Goal: Transaction & Acquisition: Purchase product/service

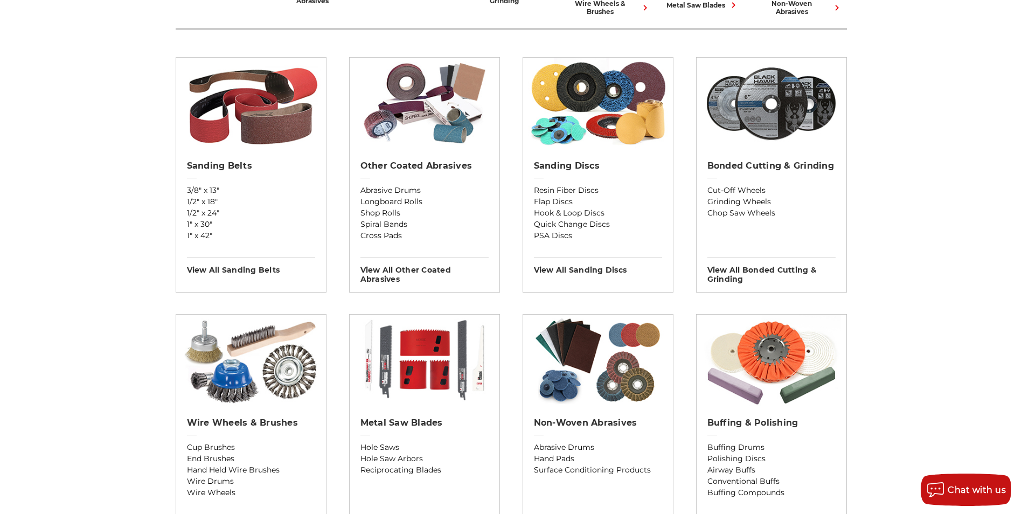
scroll to position [359, 0]
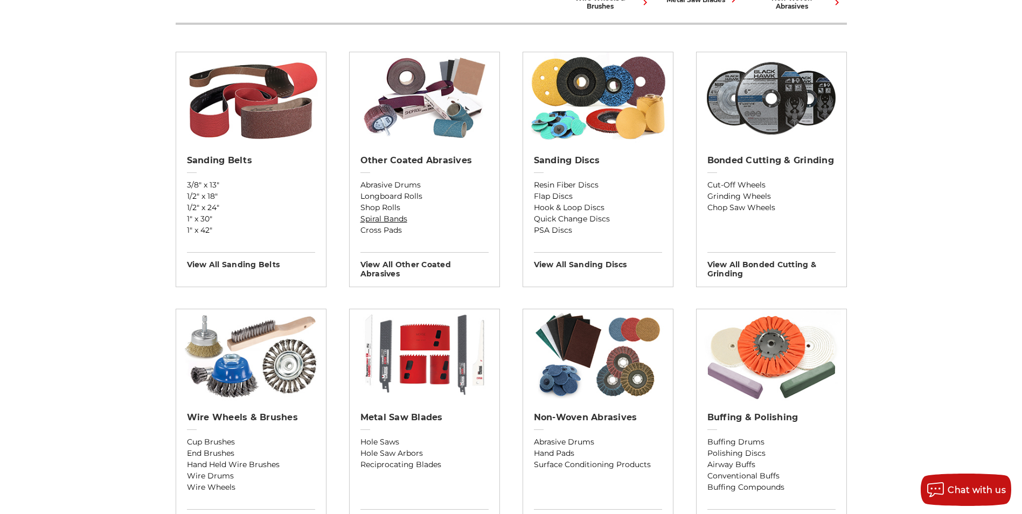
click at [399, 214] on link "Spiral Bands" at bounding box center [424, 218] width 128 height 11
click at [561, 204] on link "Hook & Loop Discs" at bounding box center [598, 207] width 128 height 11
click at [610, 264] on h3 "View All sanding discs" at bounding box center [598, 260] width 128 height 17
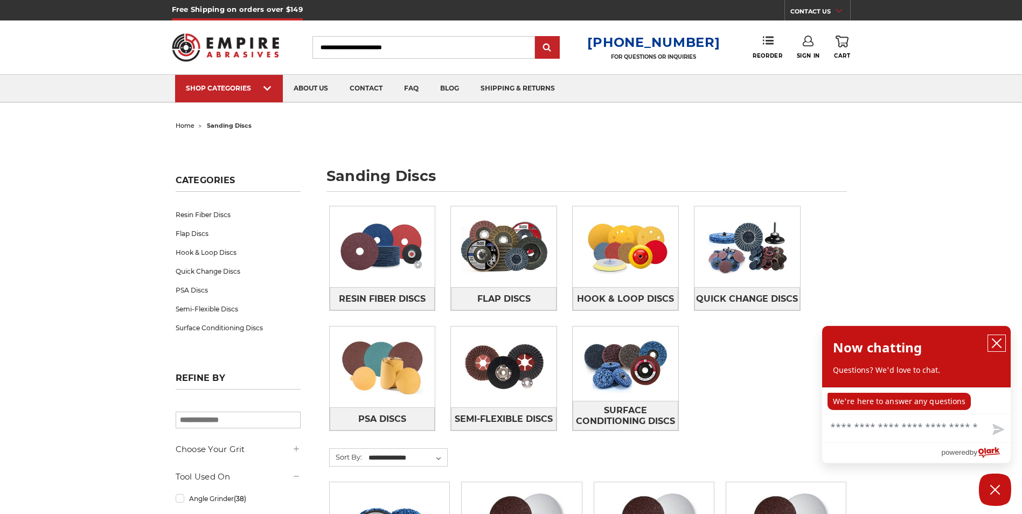
click at [997, 341] on icon "close chatbox" at bounding box center [996, 343] width 11 height 11
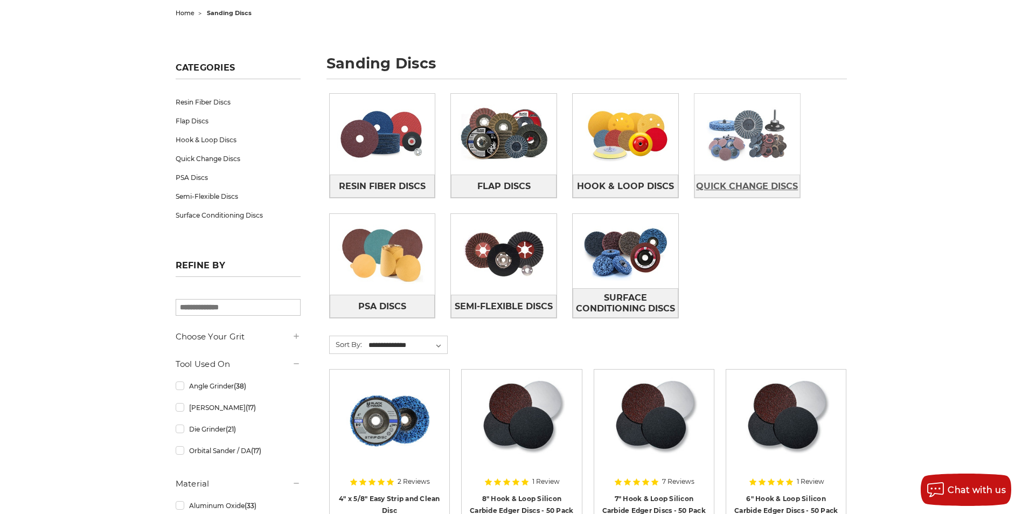
scroll to position [126, 0]
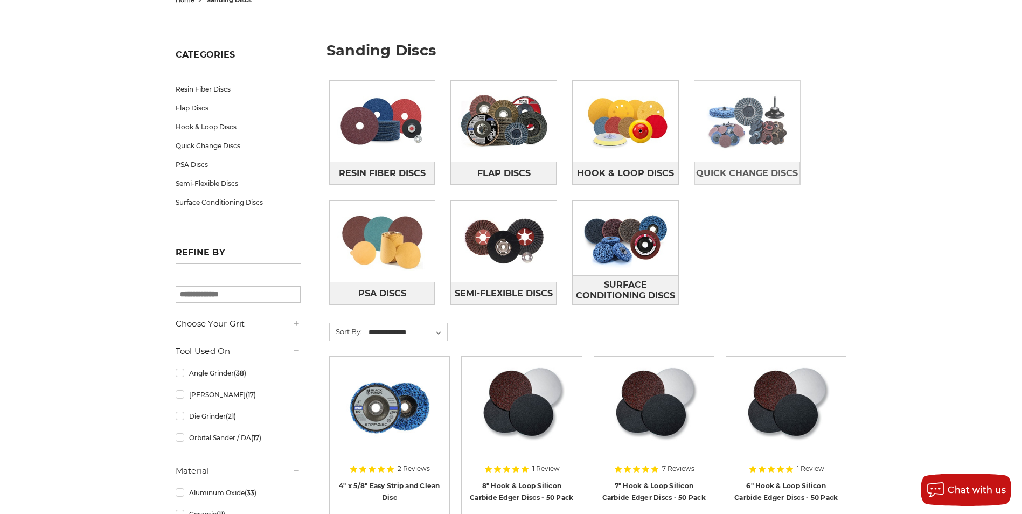
click at [754, 178] on span "Quick Change Discs" at bounding box center [747, 173] width 102 height 18
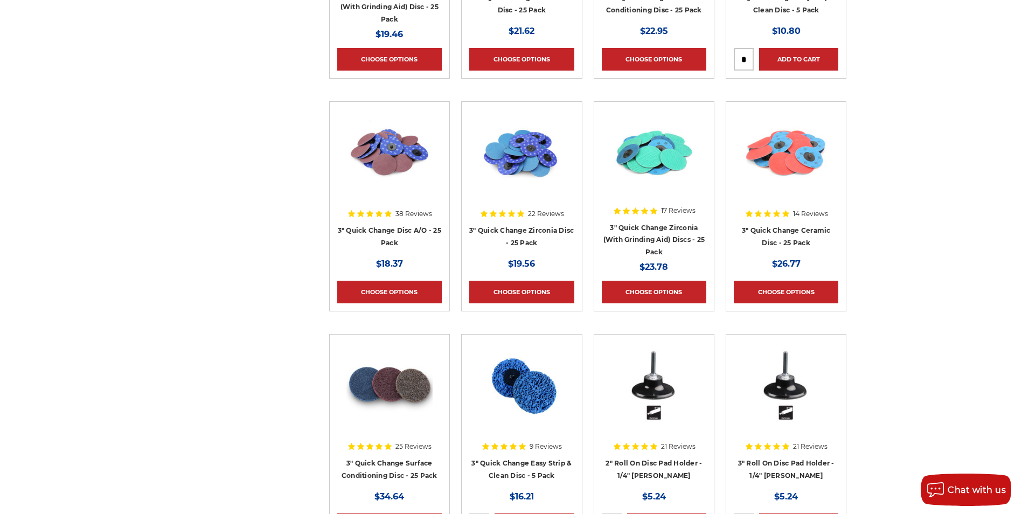
scroll to position [1077, 0]
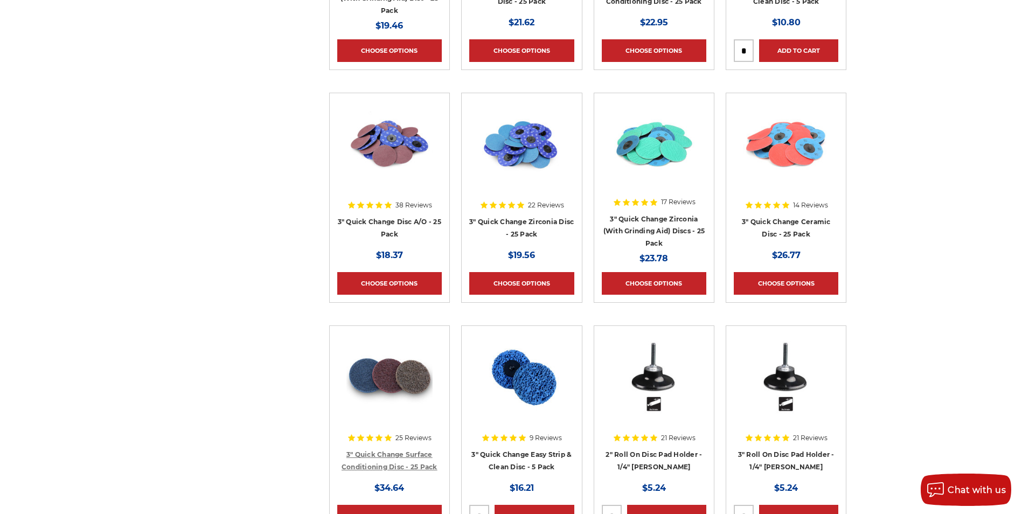
click at [417, 468] on link "3" Quick Change Surface Conditioning Disc - 25 Pack" at bounding box center [390, 460] width 96 height 20
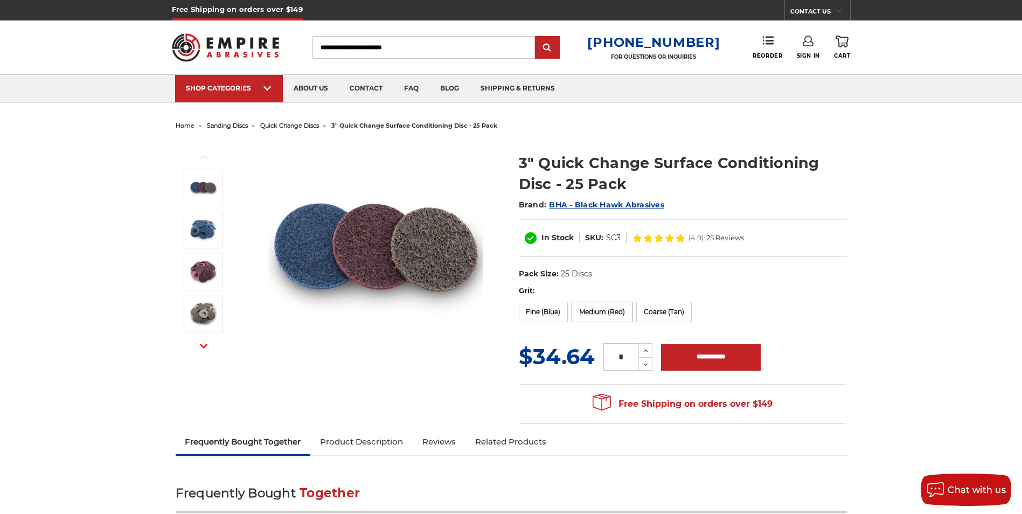
click at [593, 312] on label "Medium (Red)" at bounding box center [602, 312] width 61 height 20
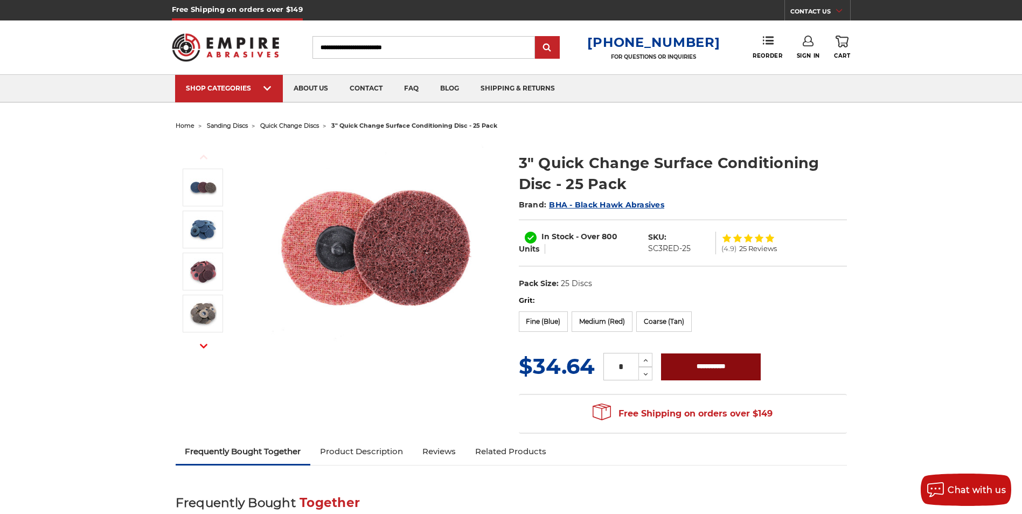
click at [700, 365] on input "**********" at bounding box center [711, 366] width 100 height 27
type input "**********"
click at [185, 127] on span "home" at bounding box center [185, 126] width 19 height 8
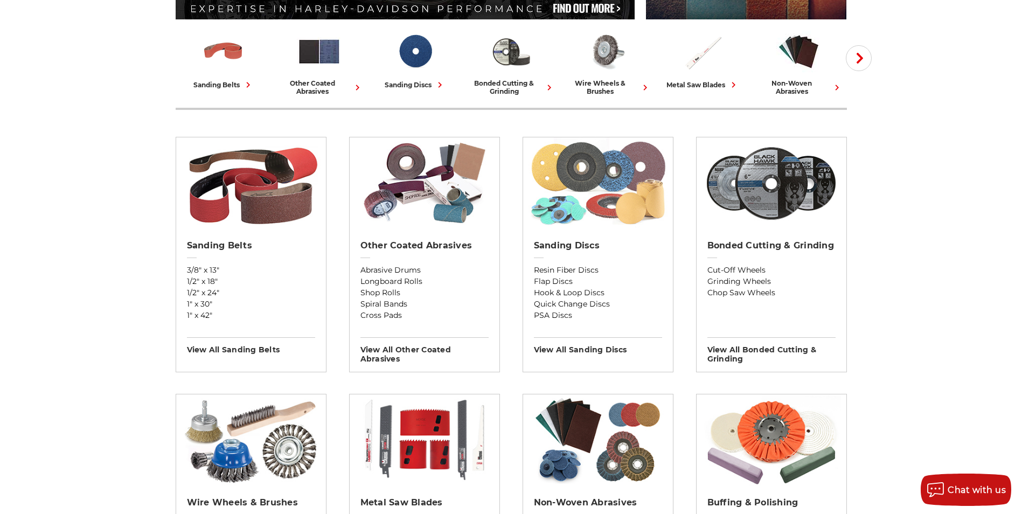
scroll to position [323, 0]
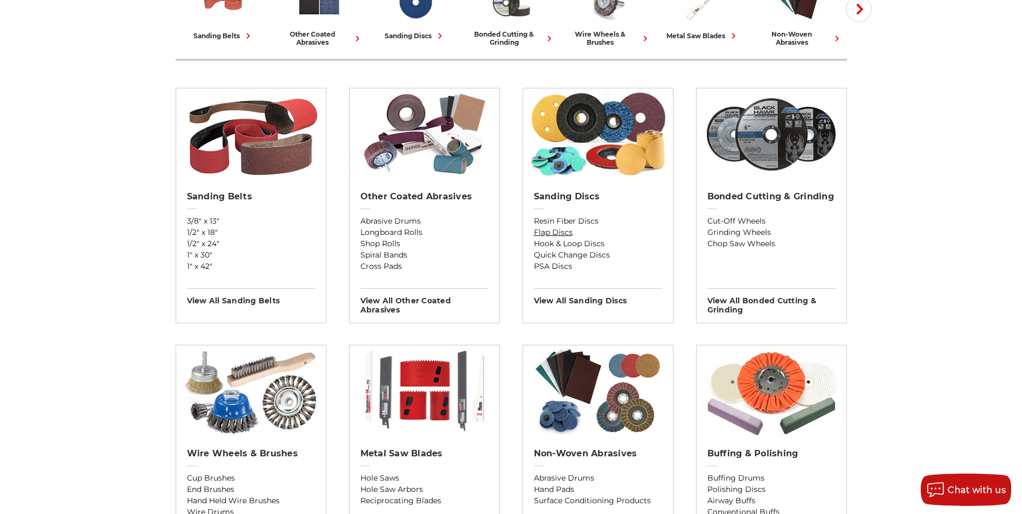
click at [548, 234] on link "Flap Discs" at bounding box center [598, 232] width 128 height 11
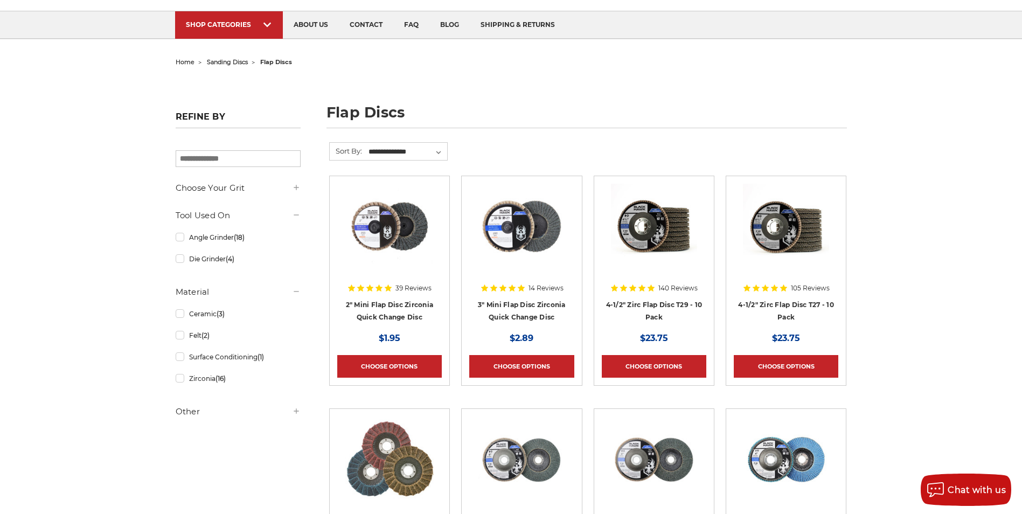
scroll to position [72, 0]
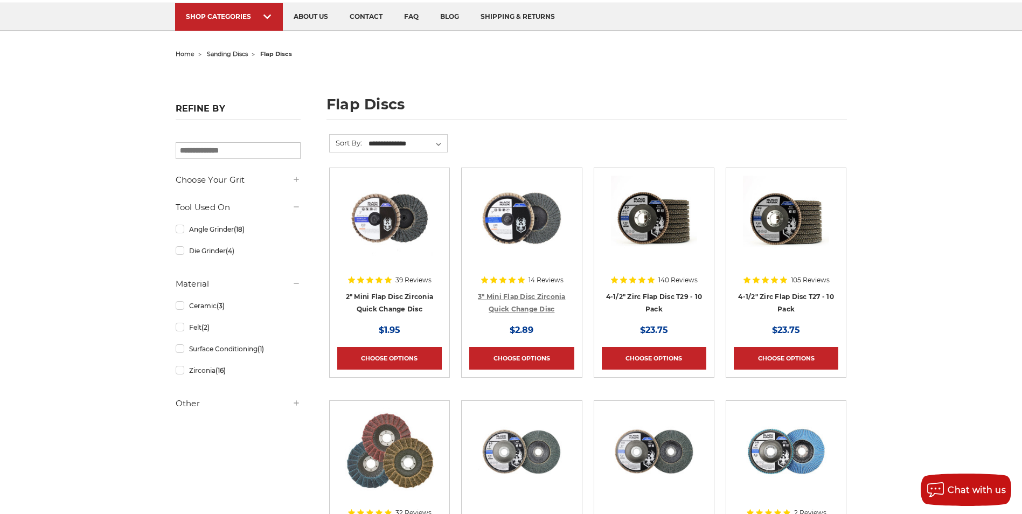
click at [514, 303] on link "3" Mini Flap Disc Zirconia Quick Change Disc" at bounding box center [522, 302] width 88 height 20
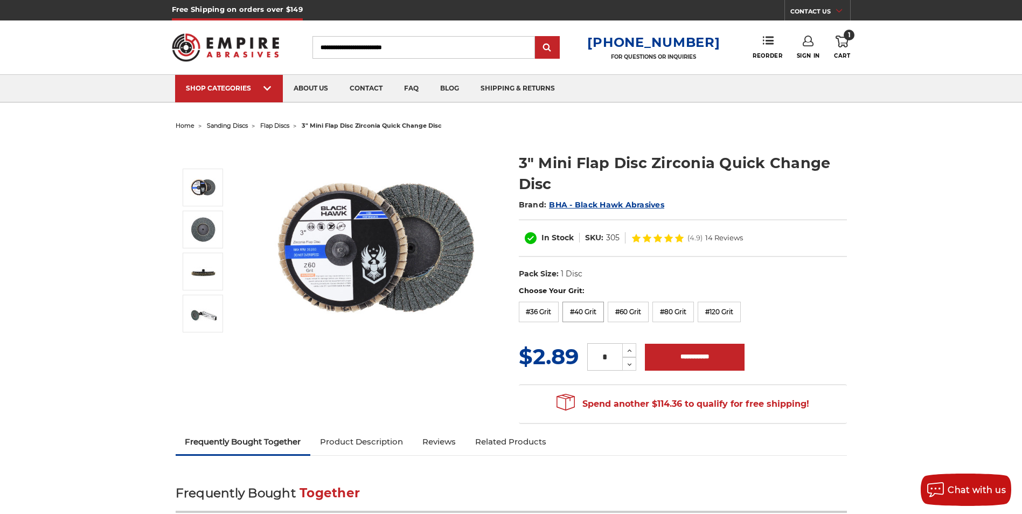
click at [583, 311] on label "#40 Grit" at bounding box center [582, 312] width 41 height 20
click at [630, 352] on icon at bounding box center [629, 351] width 8 height 10
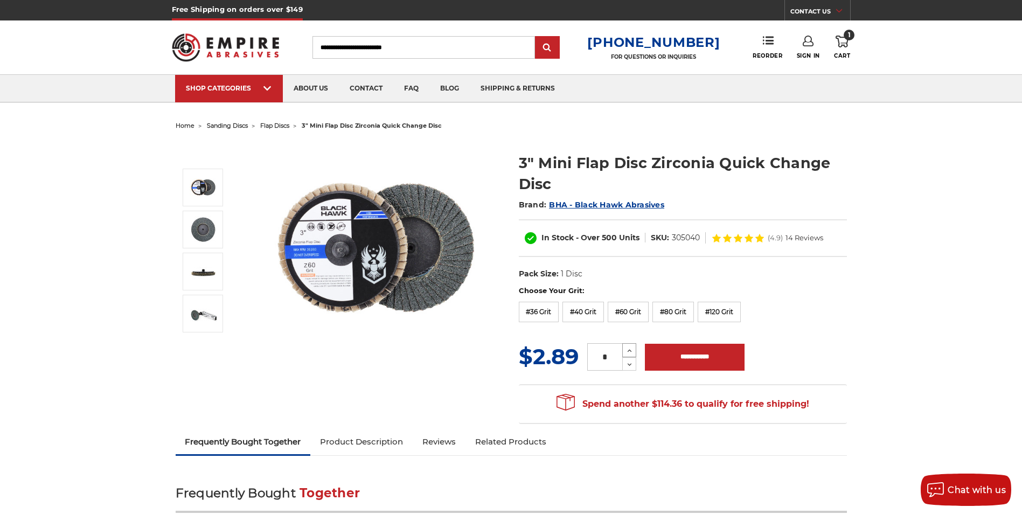
click at [630, 352] on icon at bounding box center [629, 351] width 8 height 10
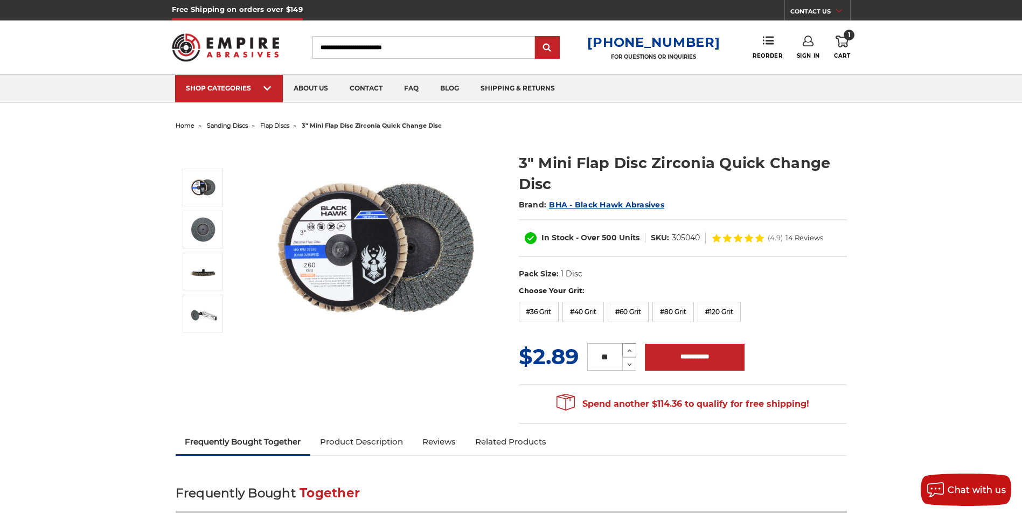
click at [630, 352] on icon at bounding box center [629, 351] width 8 height 10
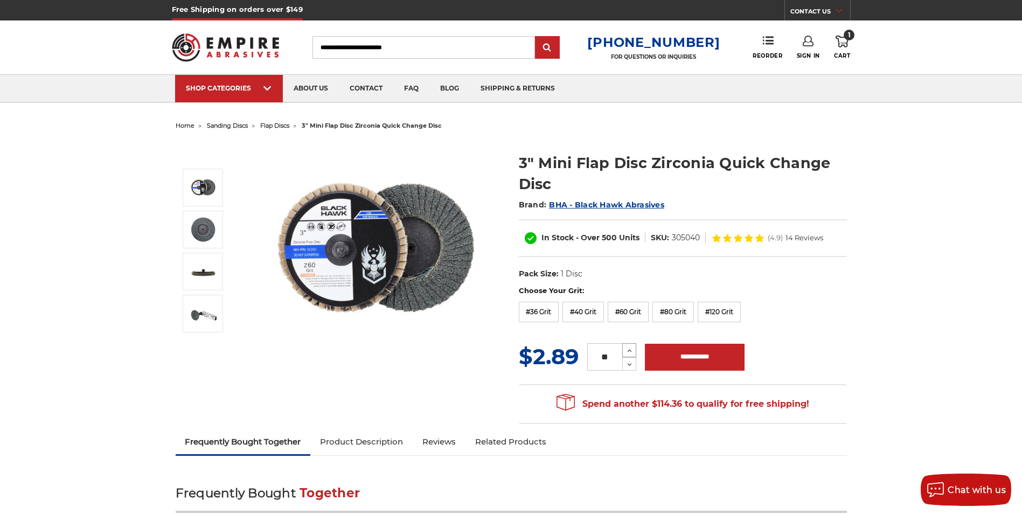
click at [630, 352] on icon at bounding box center [629, 351] width 8 height 10
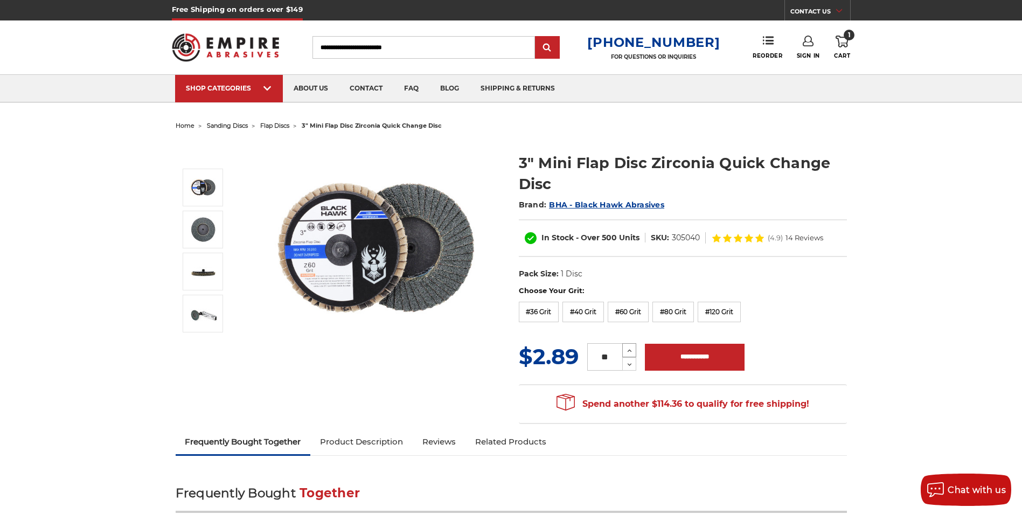
click at [630, 352] on icon at bounding box center [629, 351] width 8 height 10
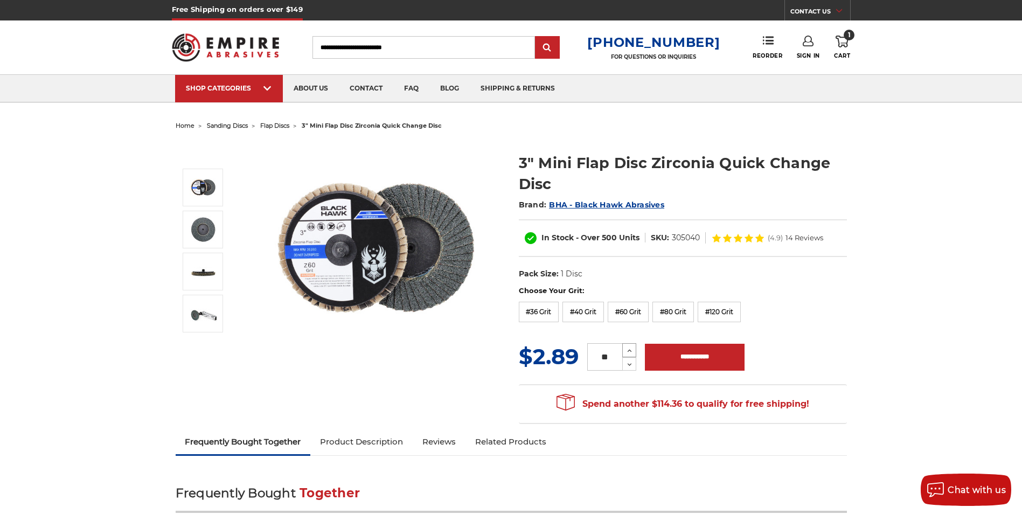
click at [630, 352] on icon at bounding box center [629, 351] width 8 height 10
click at [630, 363] on icon at bounding box center [629, 365] width 8 height 10
type input "**"
click at [681, 358] on input "**********" at bounding box center [695, 357] width 100 height 27
type input "**********"
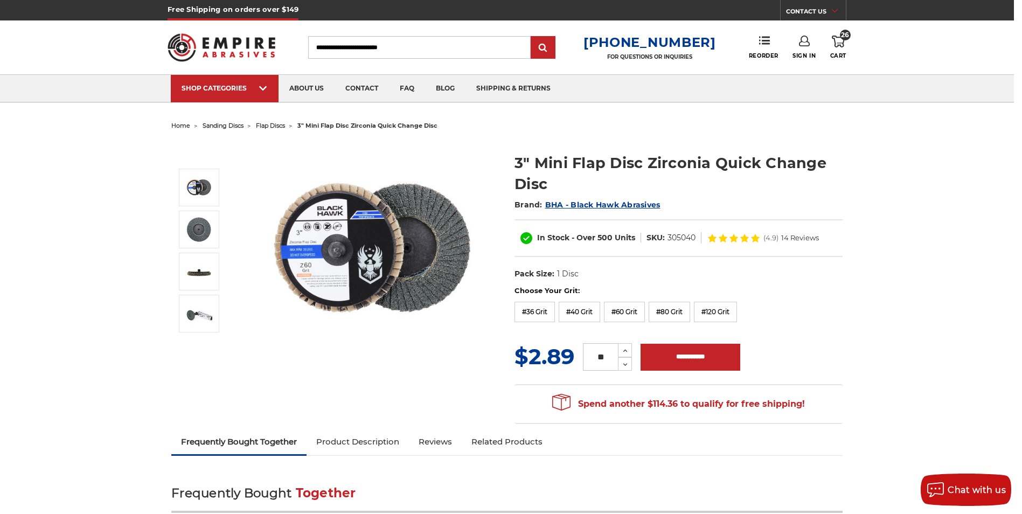
click at [461, 286] on img at bounding box center [371, 248] width 215 height 215
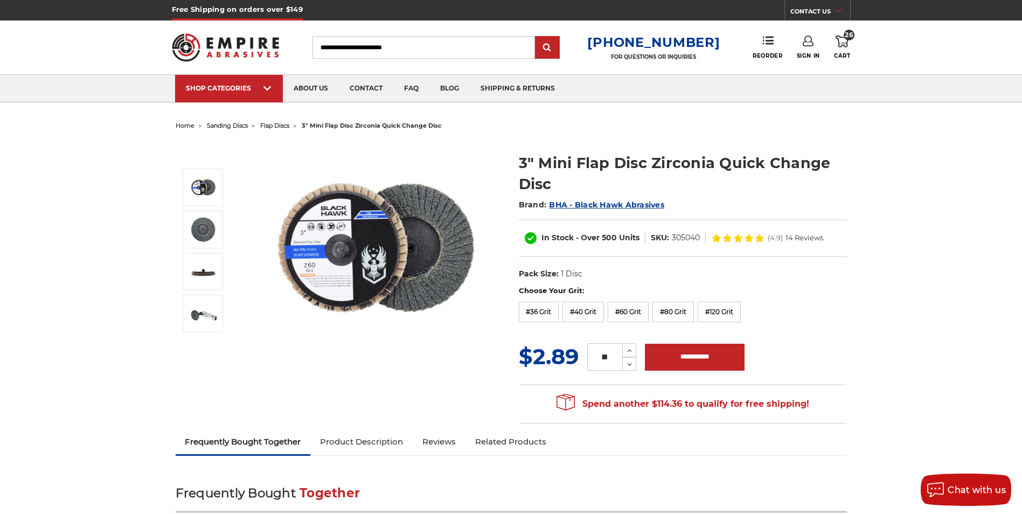
click at [841, 43] on icon at bounding box center [841, 42] width 13 height 12
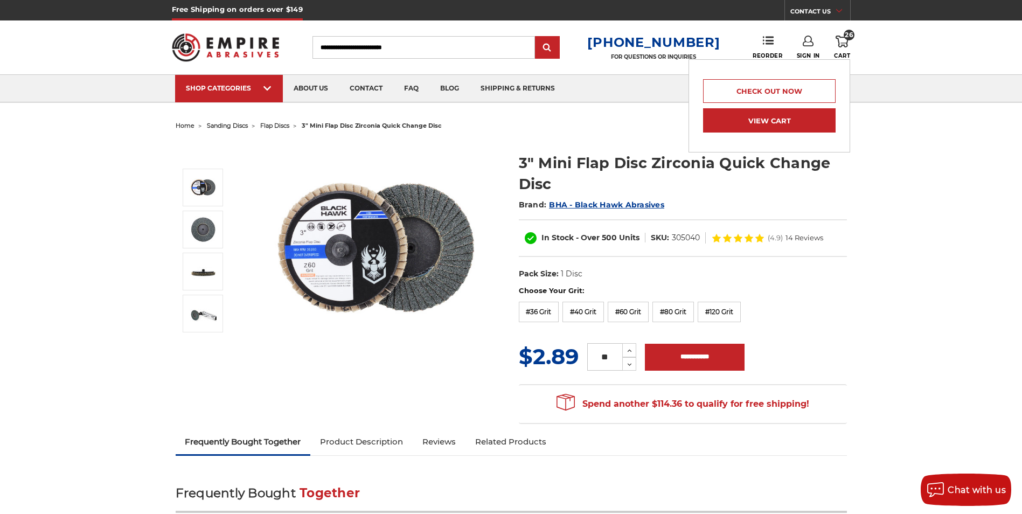
click at [756, 122] on link "View Cart" at bounding box center [769, 120] width 133 height 24
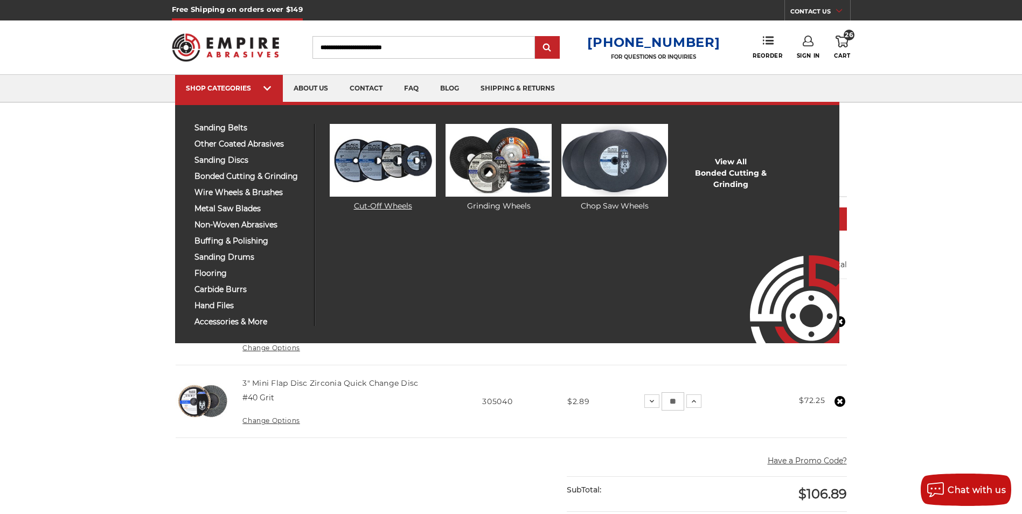
click at [386, 168] on img at bounding box center [383, 160] width 106 height 73
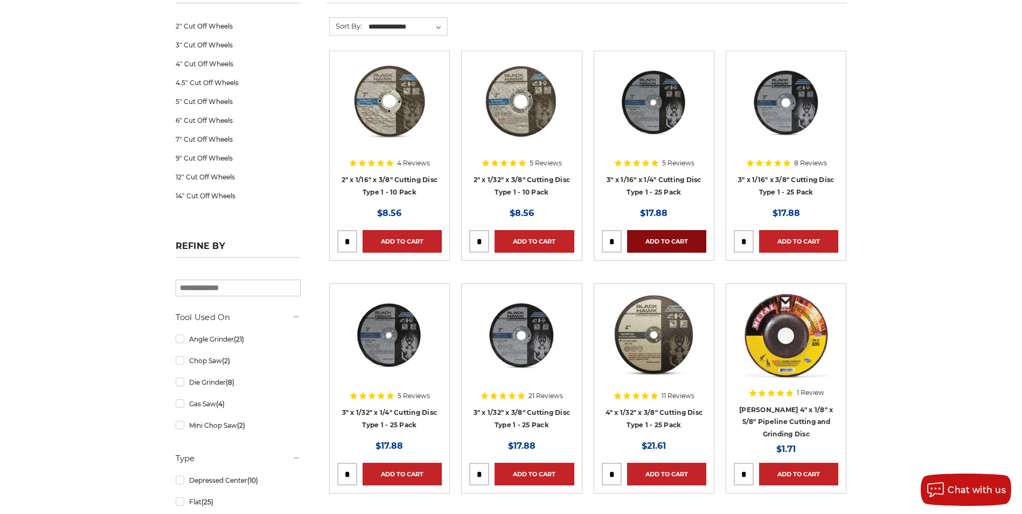
scroll to position [198, 0]
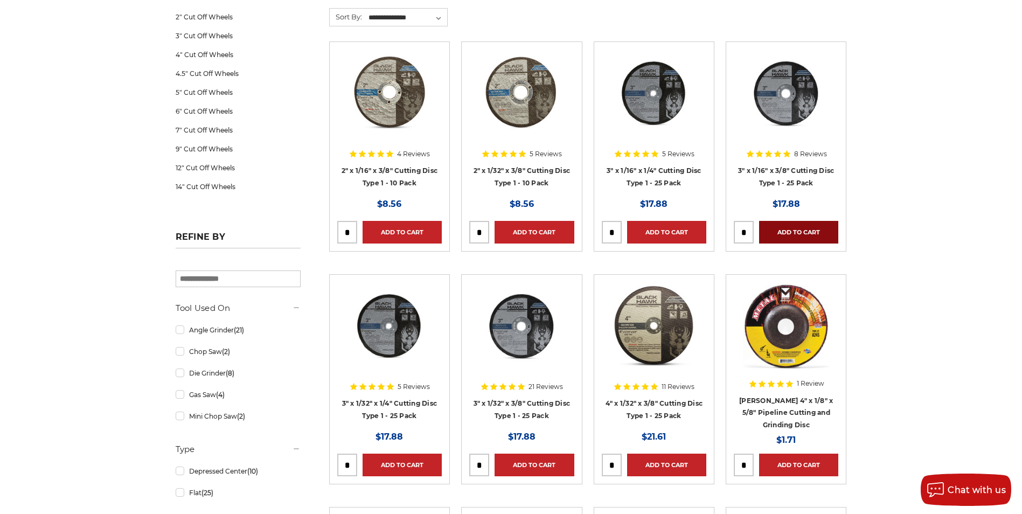
click at [799, 228] on link "Add to Cart" at bounding box center [798, 232] width 79 height 23
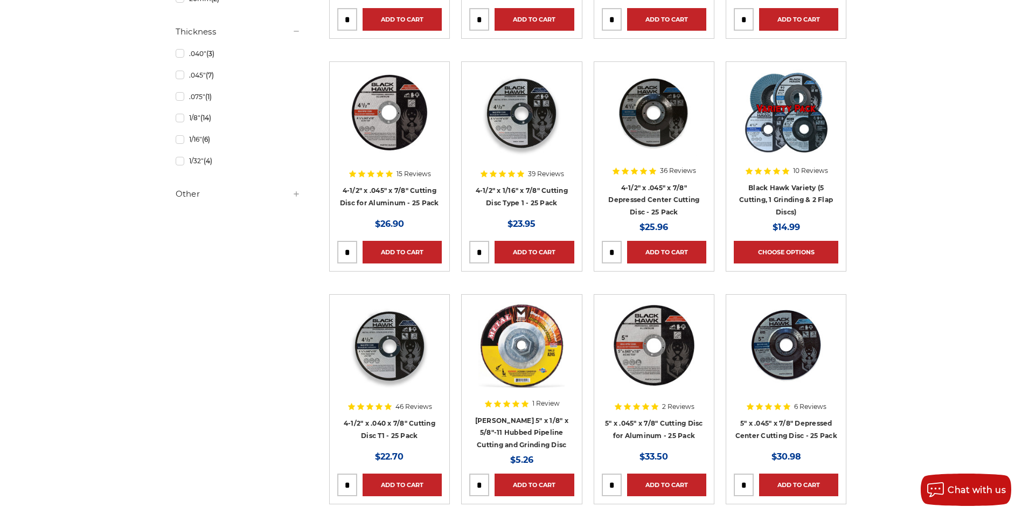
scroll to position [880, 0]
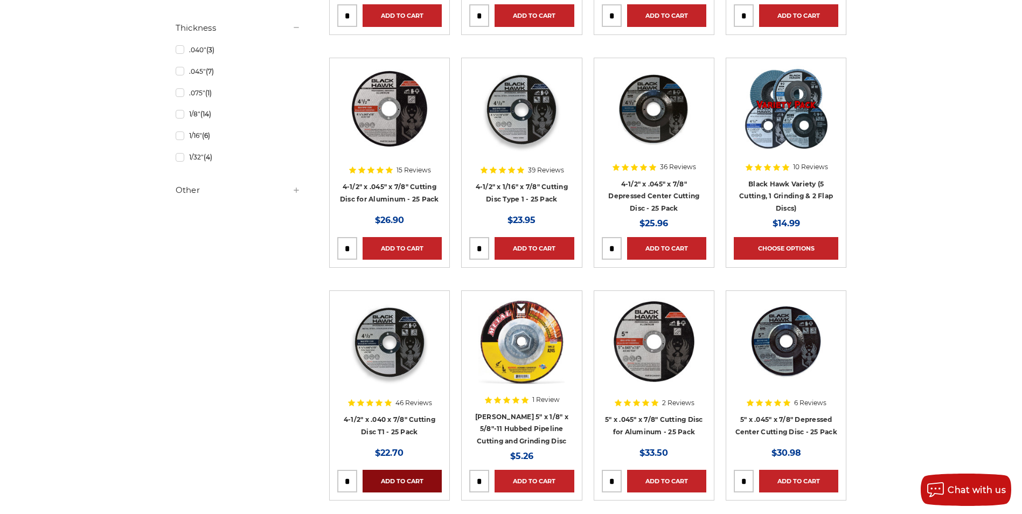
click at [403, 477] on link "Add to Cart" at bounding box center [402, 481] width 79 height 23
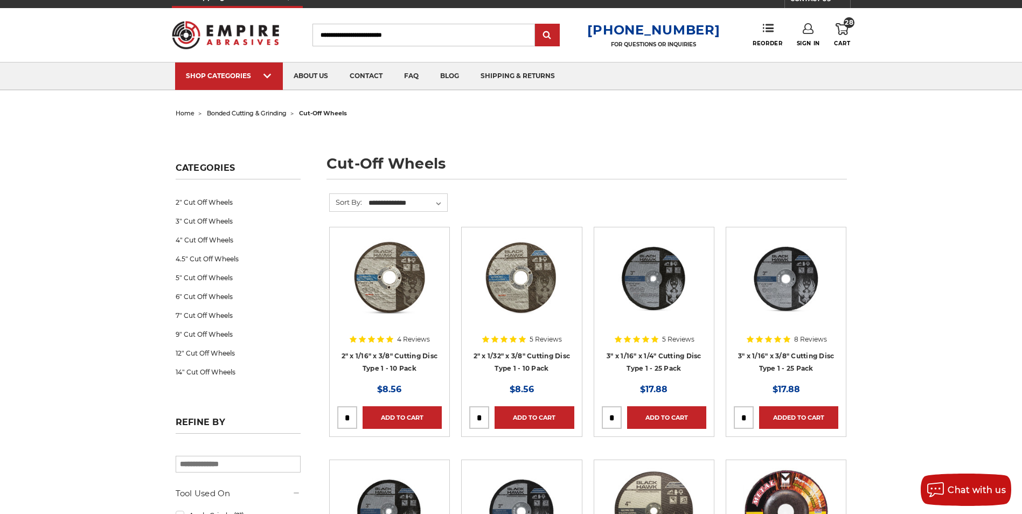
scroll to position [0, 0]
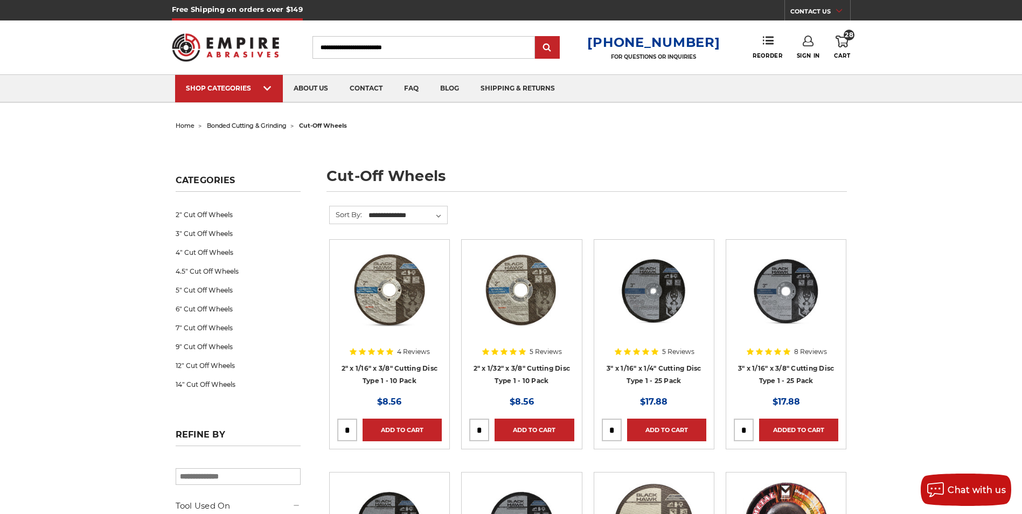
click at [841, 41] on icon at bounding box center [841, 42] width 13 height 12
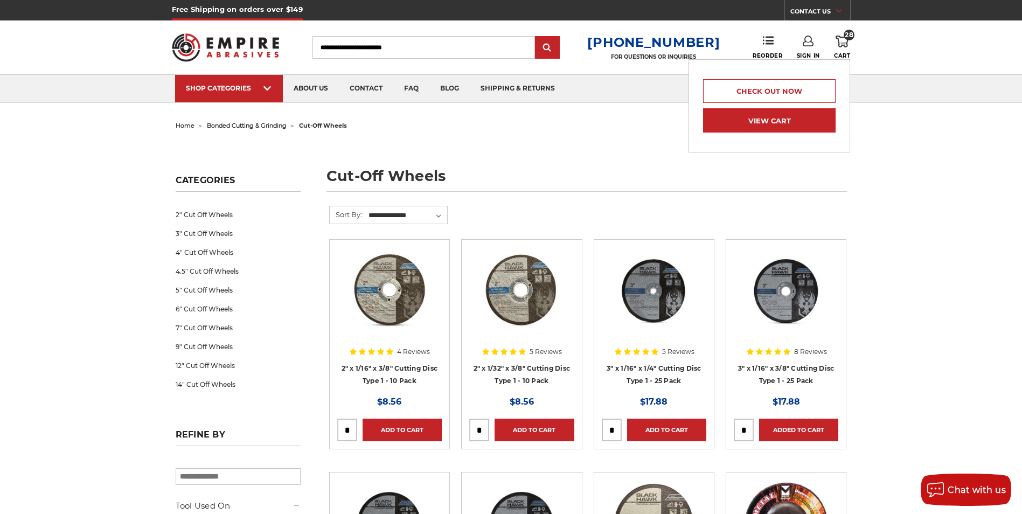
click at [790, 114] on link "View Cart" at bounding box center [769, 120] width 133 height 24
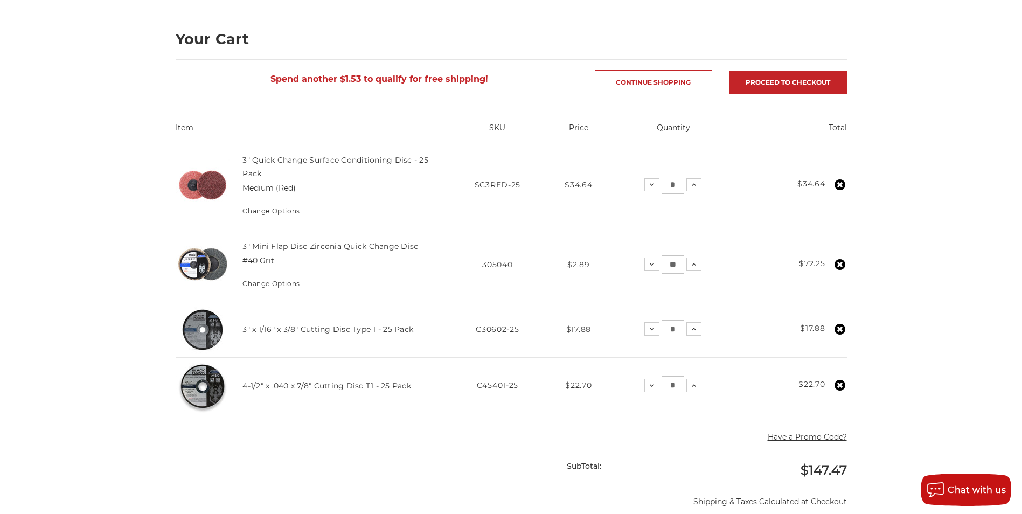
scroll to position [144, 0]
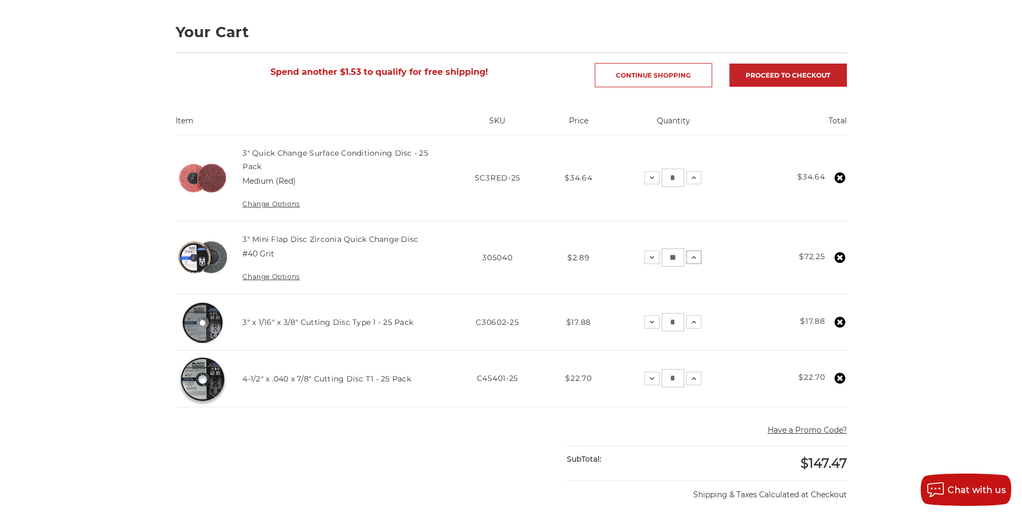
click at [692, 257] on use at bounding box center [694, 257] width 4 height 3
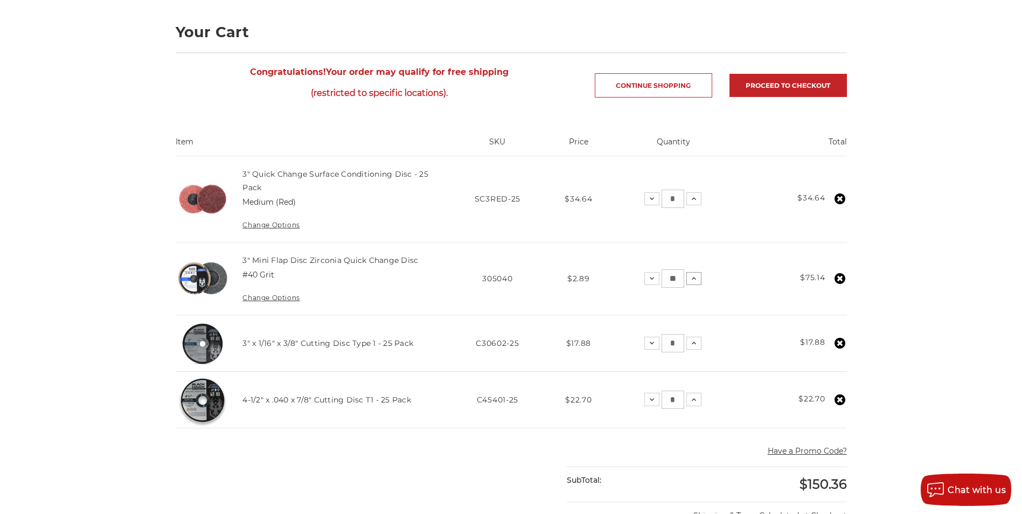
click at [693, 277] on icon at bounding box center [693, 278] width 9 height 9
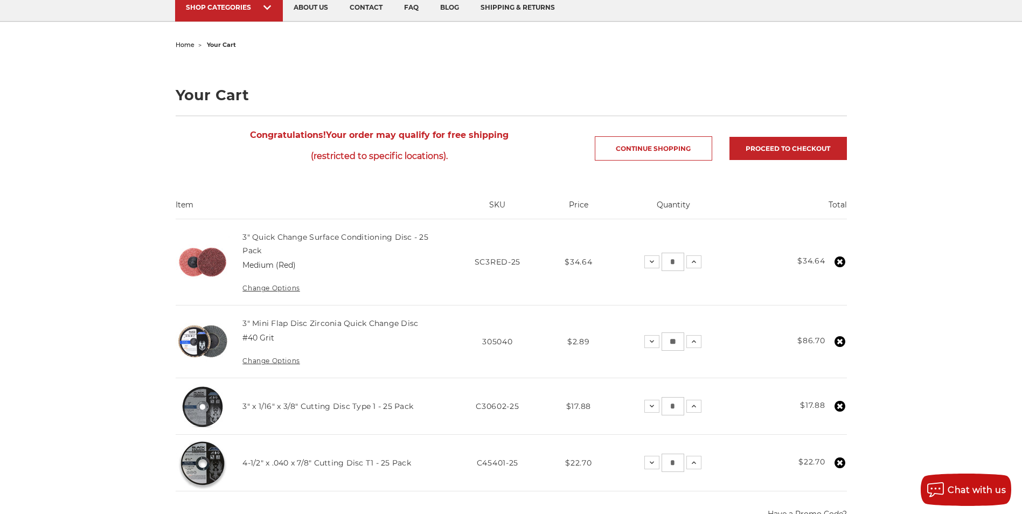
scroll to position [0, 0]
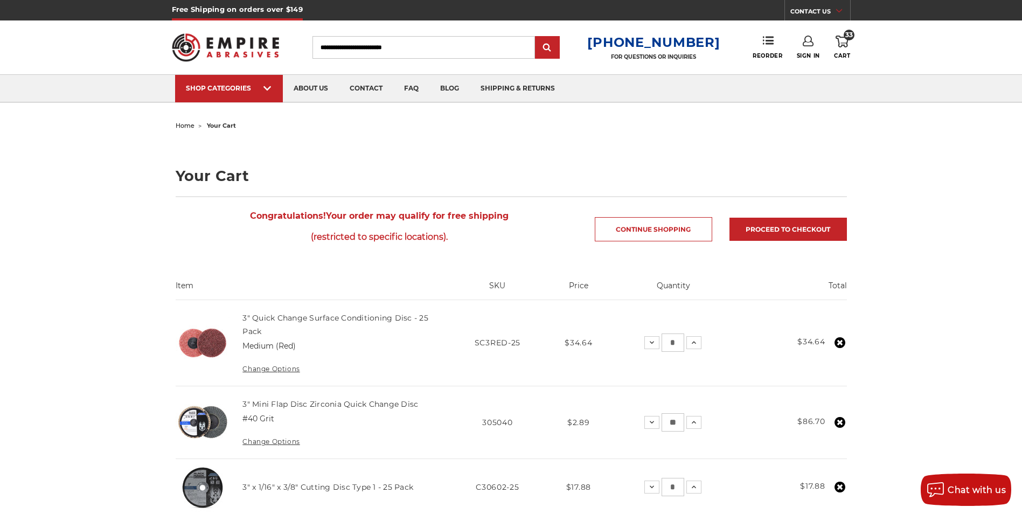
click at [811, 43] on icon at bounding box center [808, 41] width 11 height 11
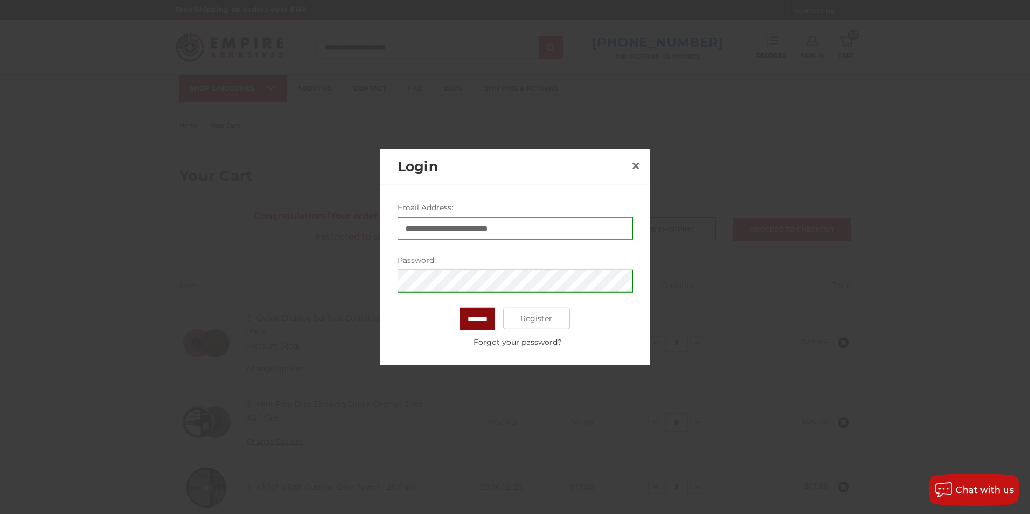
click at [479, 325] on input "*******" at bounding box center [477, 319] width 35 height 23
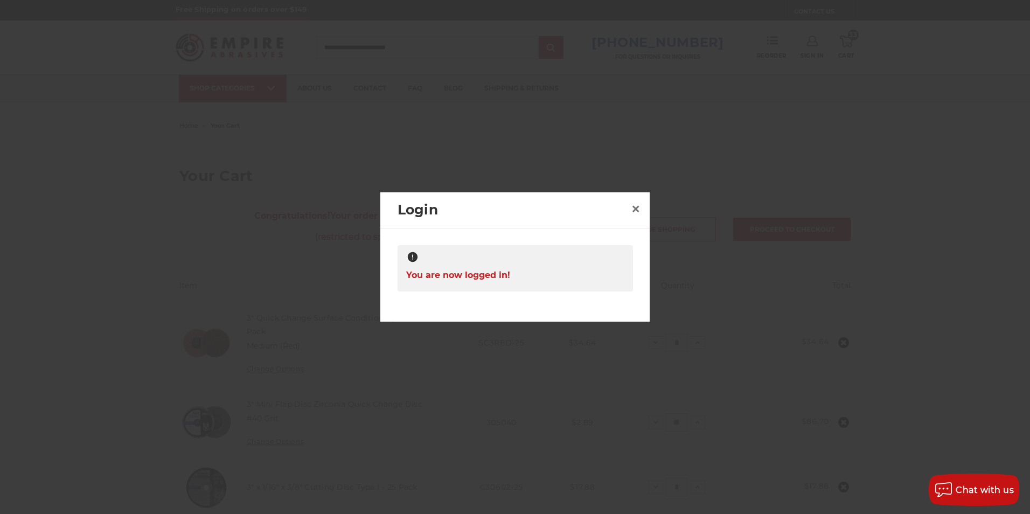
click at [986, 293] on div at bounding box center [515, 257] width 1030 height 514
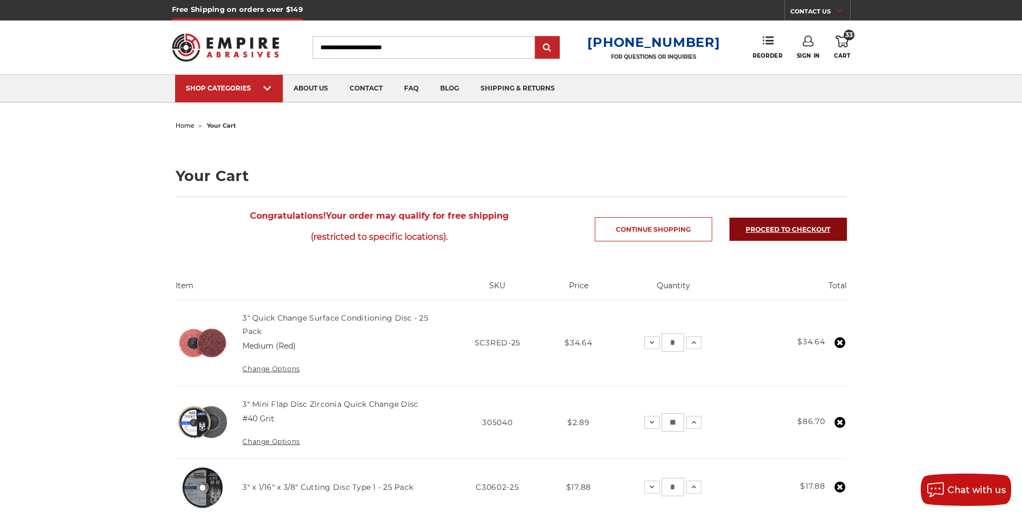
click at [791, 234] on link "Proceed to checkout" at bounding box center [787, 229] width 117 height 23
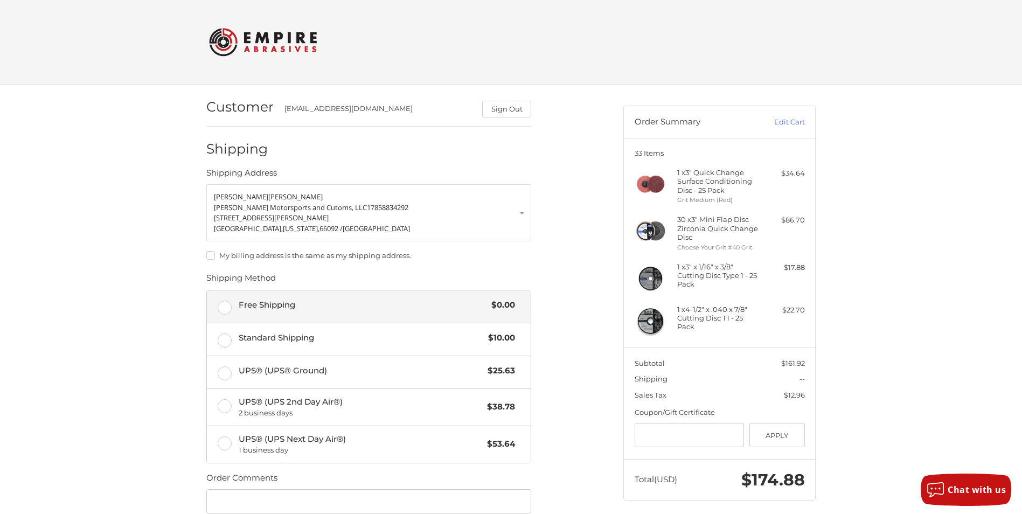
click at [229, 304] on label "Free Shipping $0.00" at bounding box center [369, 306] width 324 height 32
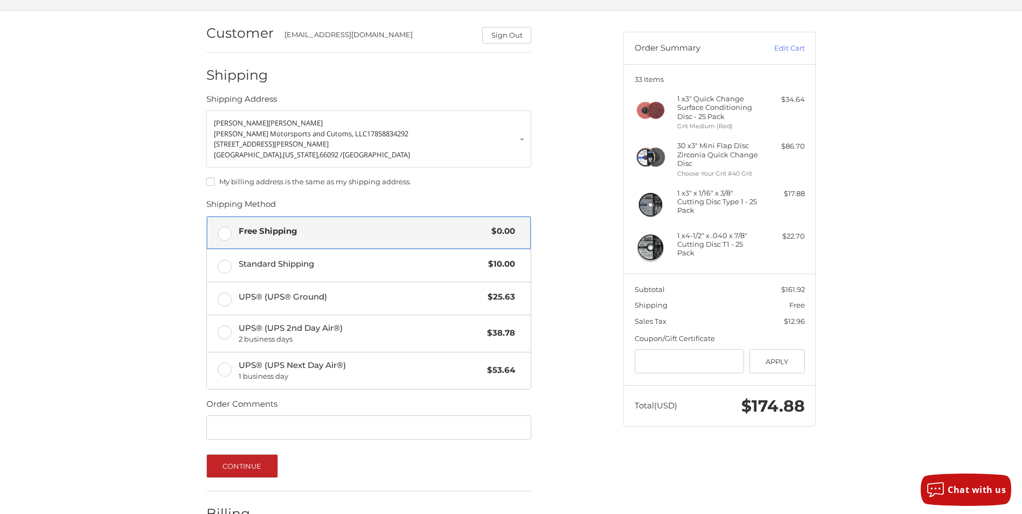
scroll to position [108, 0]
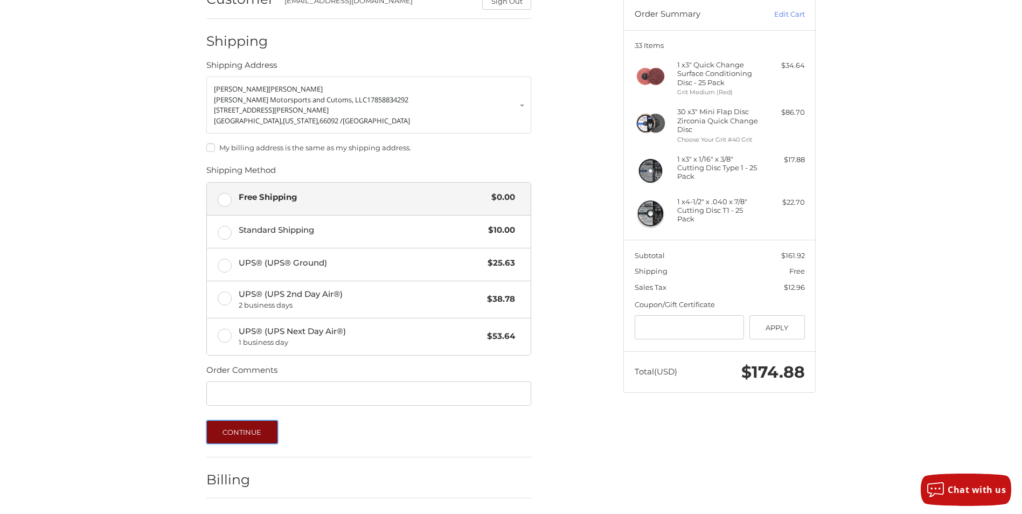
click at [234, 428] on button "Continue" at bounding box center [242, 432] width 72 height 24
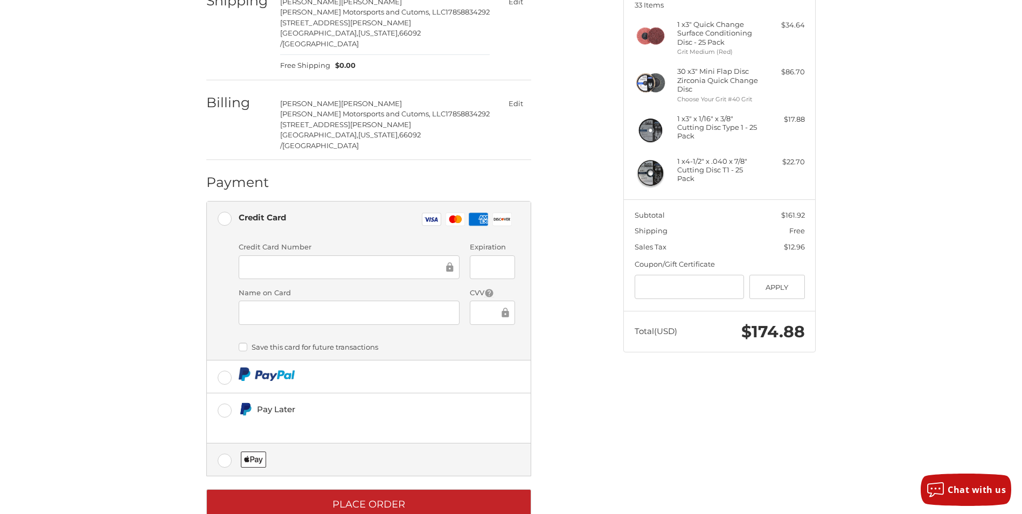
scroll to position [156, 0]
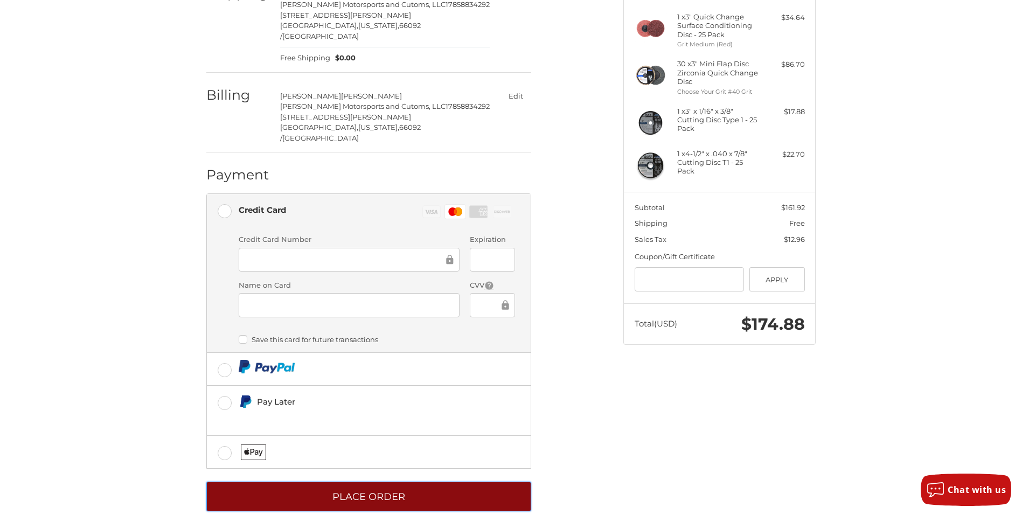
click at [368, 482] on button "Place Order" at bounding box center [368, 497] width 325 height 30
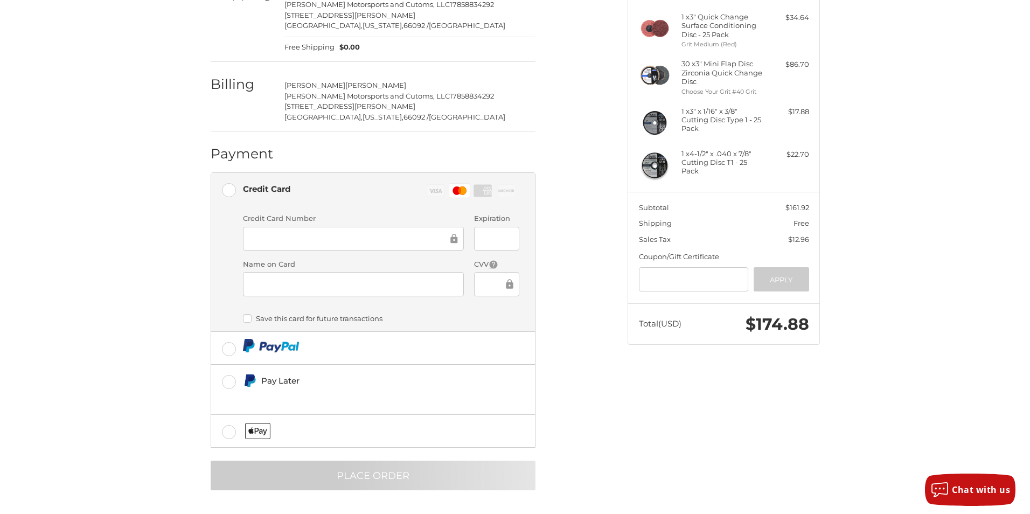
scroll to position [0, 0]
